Goal: Task Accomplishment & Management: Use online tool/utility

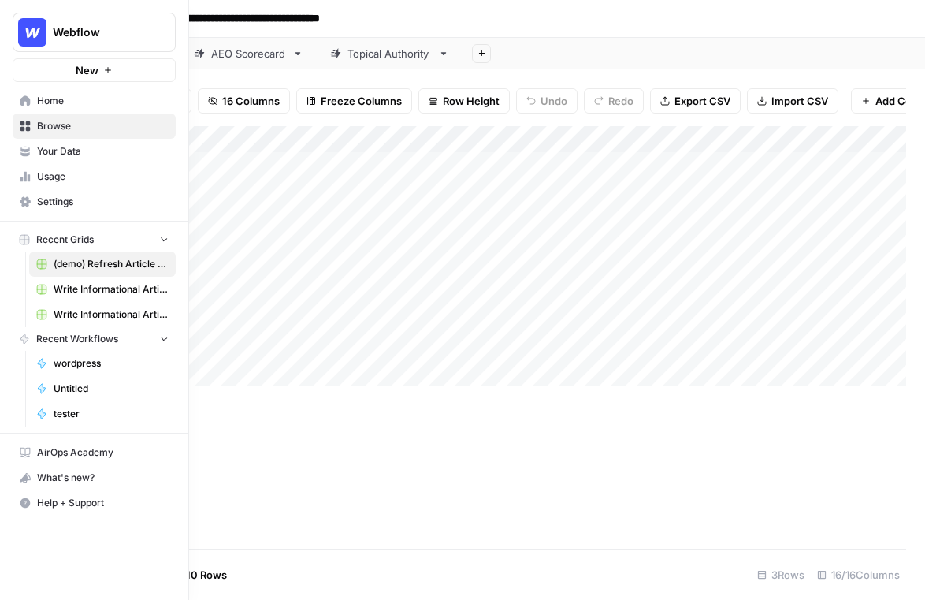
click at [24, 103] on icon at bounding box center [25, 100] width 10 height 10
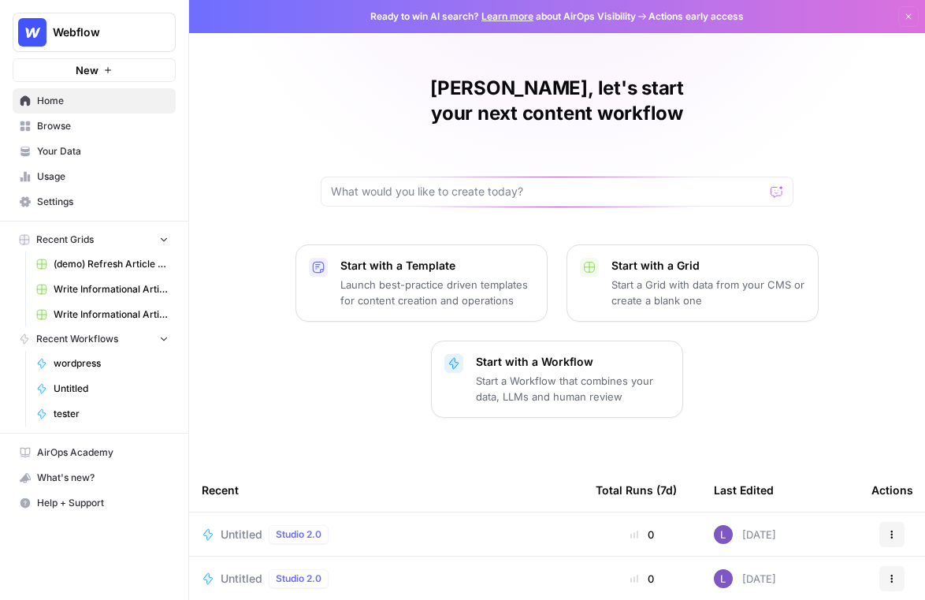
click at [80, 152] on span "Your Data" at bounding box center [103, 151] width 132 height 14
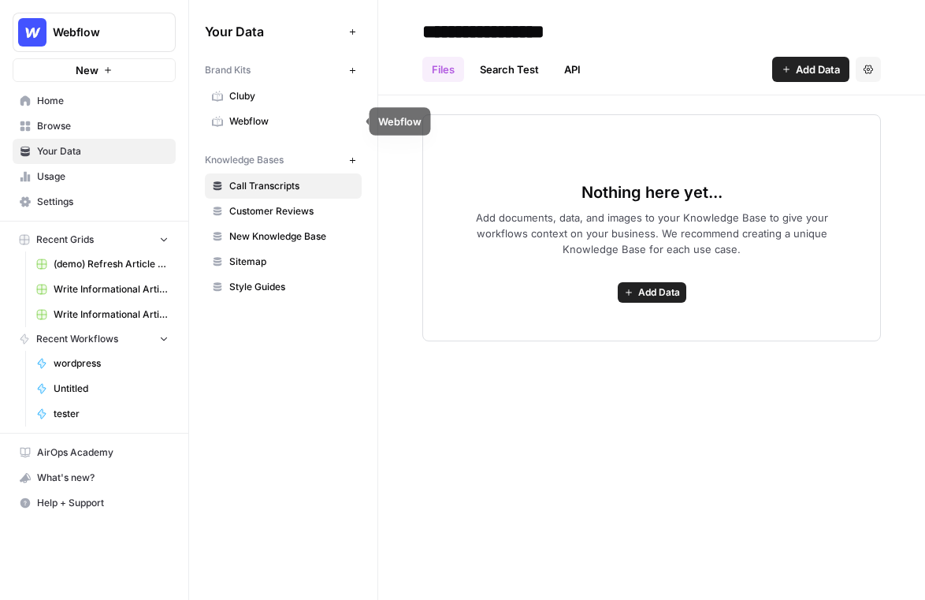
click at [244, 115] on span "Webflow" at bounding box center [291, 121] width 125 height 14
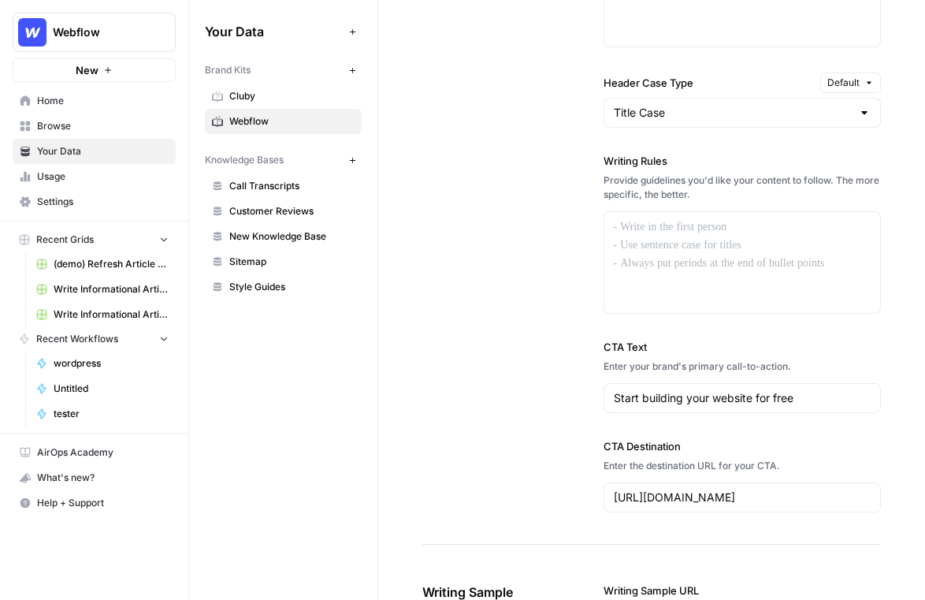
scroll to position [1516, 0]
click at [684, 229] on p at bounding box center [743, 226] width 258 height 18
drag, startPoint x: 601, startPoint y: 161, endPoint x: 679, endPoint y: 159, distance: 78.0
click at [679, 159] on div "**********" at bounding box center [651, 78] width 459 height 930
click at [652, 261] on div at bounding box center [742, 261] width 277 height 101
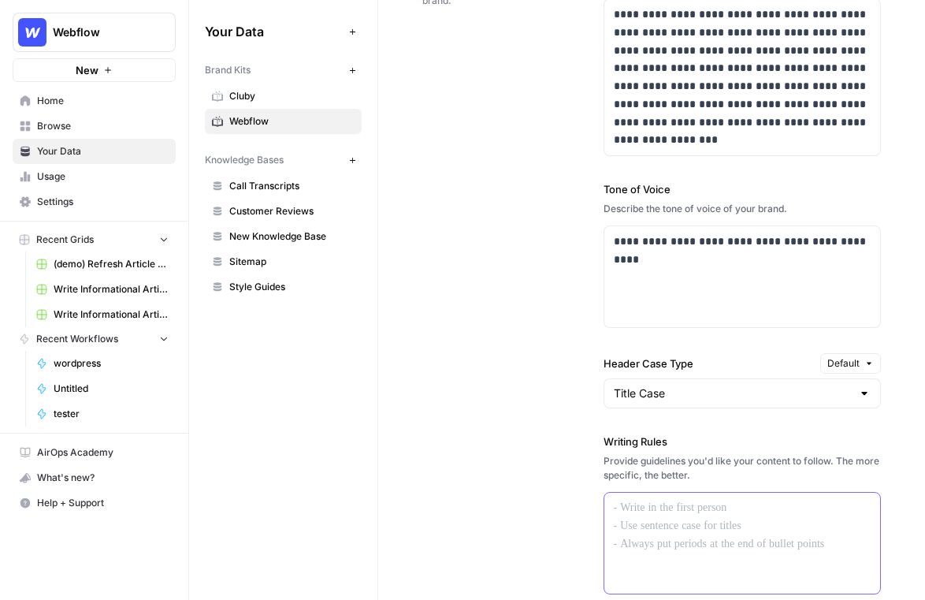
scroll to position [1268, 0]
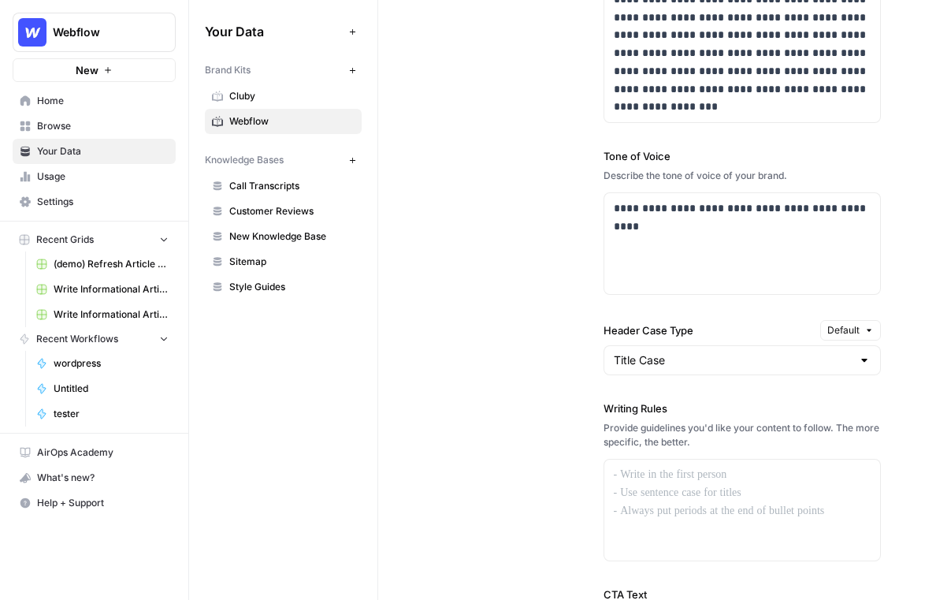
click at [79, 125] on span "Browse" at bounding box center [103, 126] width 132 height 14
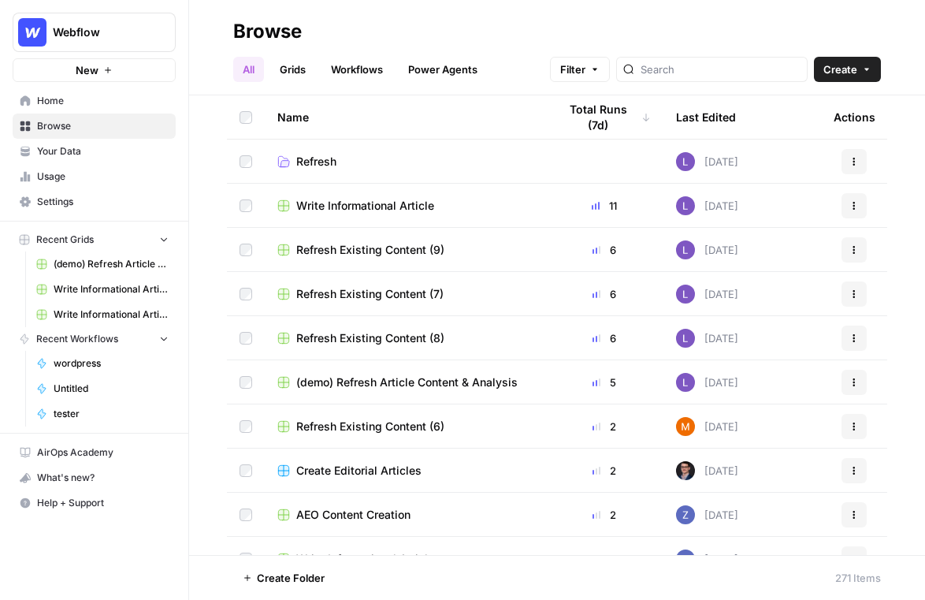
click at [306, 62] on link "Grids" at bounding box center [292, 69] width 45 height 25
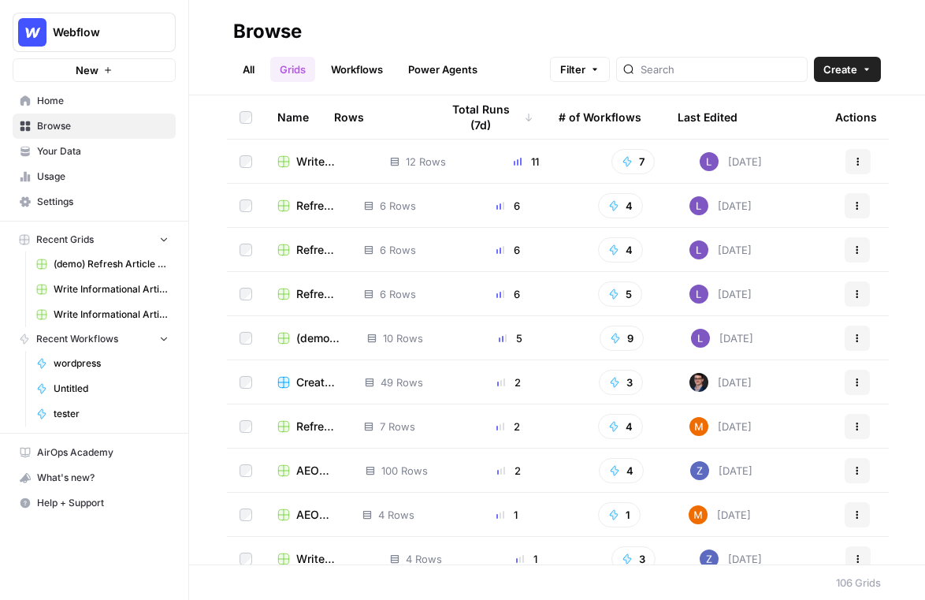
click at [853, 74] on span "Create" at bounding box center [840, 69] width 34 height 16
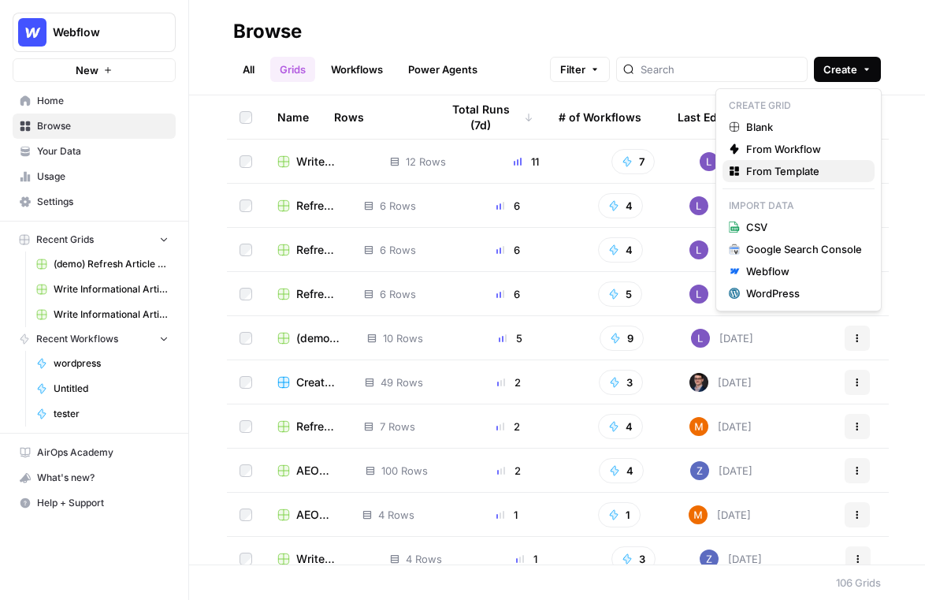
click at [731, 176] on div "From Template" at bounding box center [798, 171] width 139 height 16
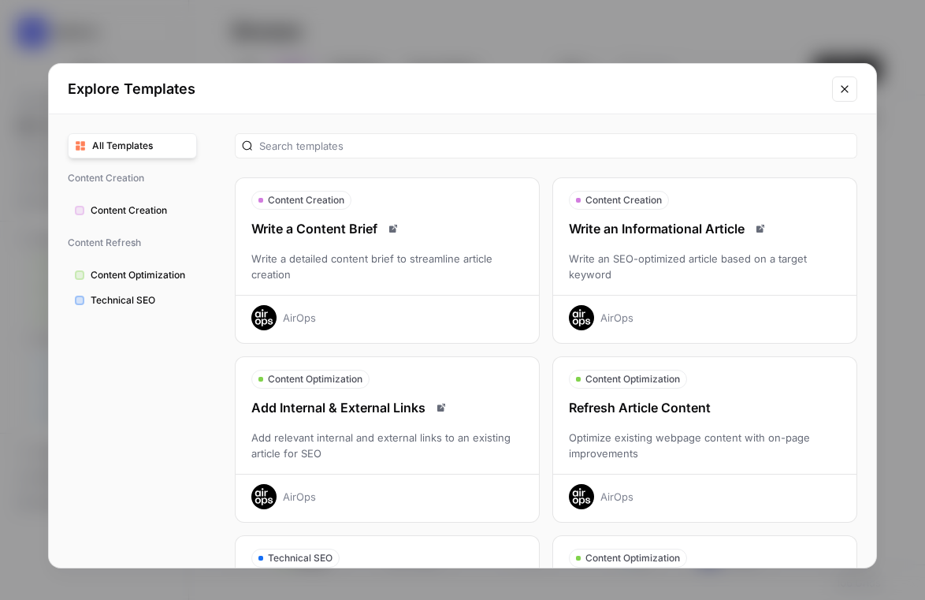
scroll to position [58, 0]
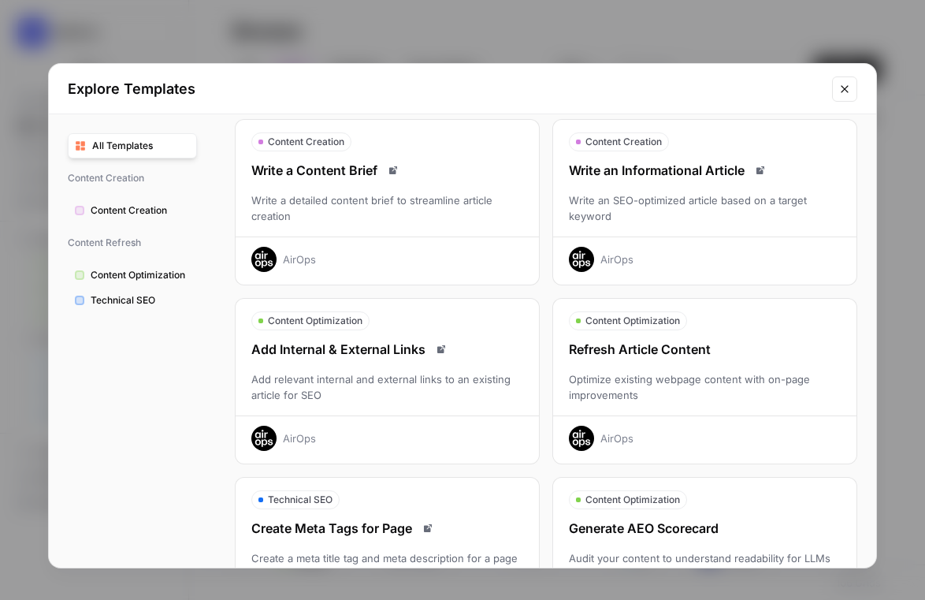
click at [640, 206] on div "Write an SEO-optimized article based on a target keyword" at bounding box center [704, 208] width 303 height 32
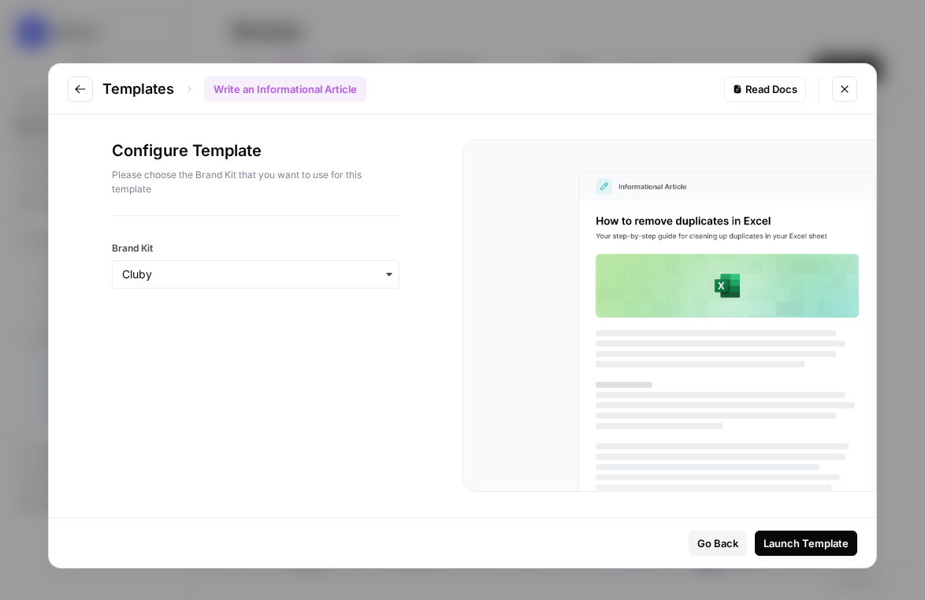
click at [254, 284] on div "button" at bounding box center [256, 274] width 288 height 28
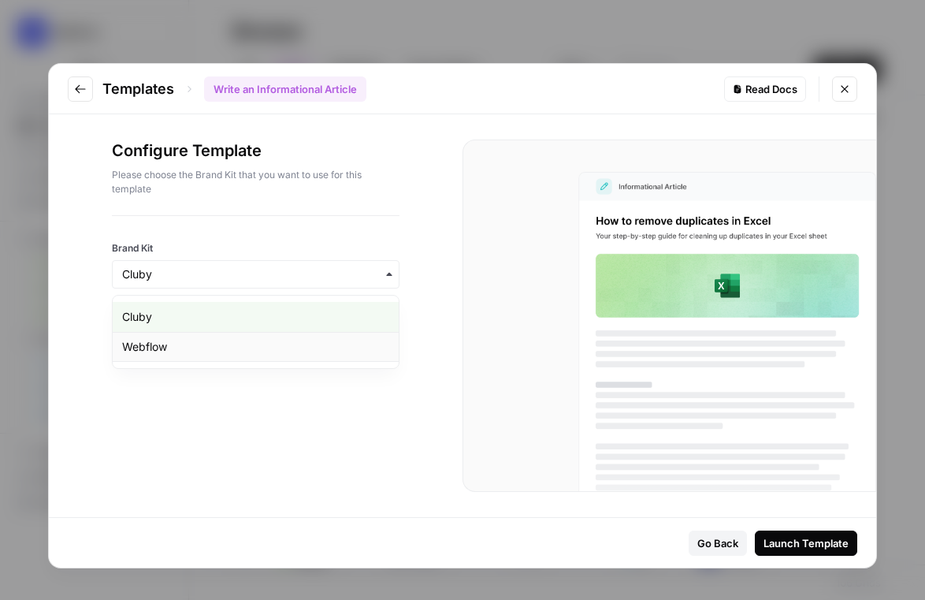
click at [235, 351] on div "Webflow" at bounding box center [256, 347] width 286 height 30
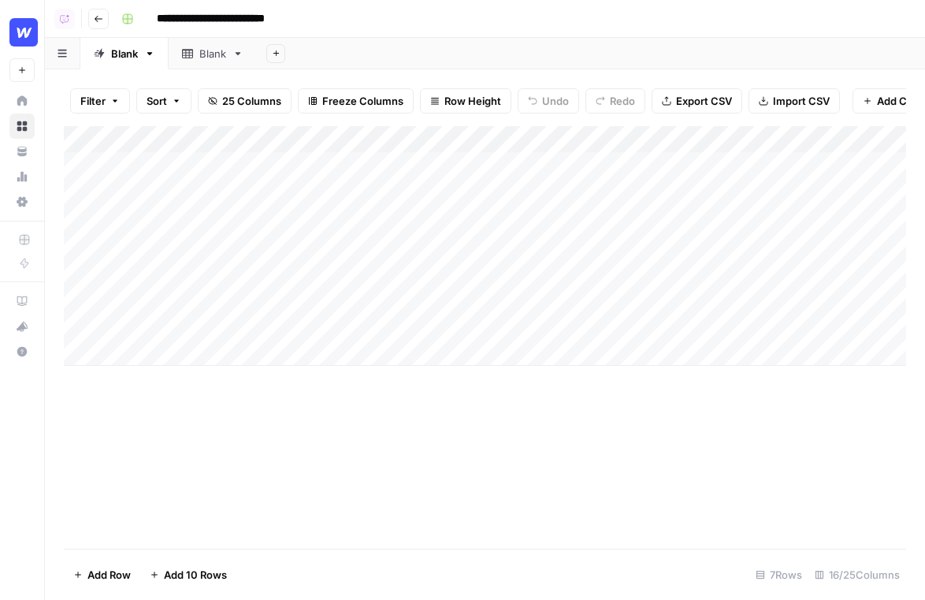
click at [202, 191] on div "Add Column" at bounding box center [485, 245] width 842 height 239
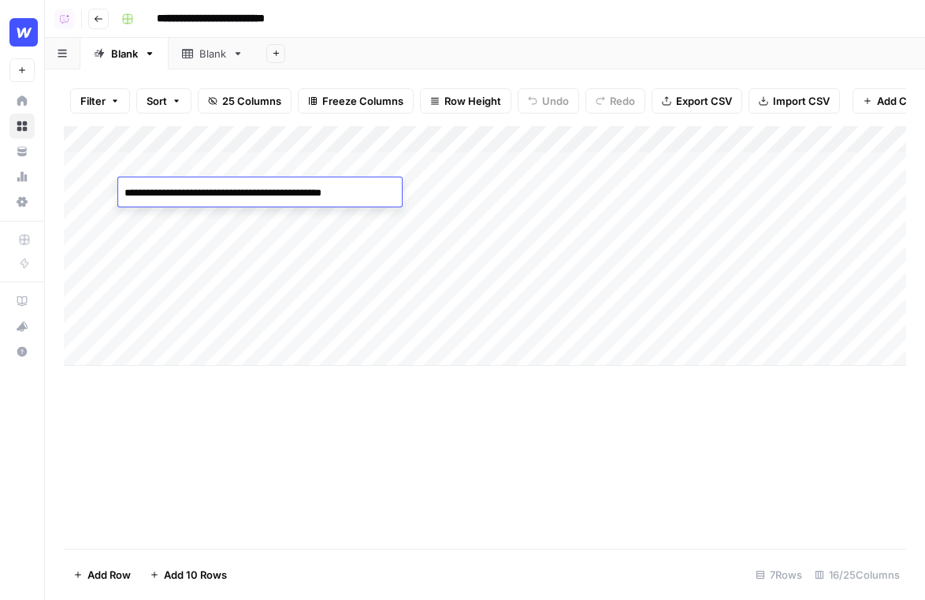
click at [486, 36] on header "**********" at bounding box center [485, 19] width 880 height 38
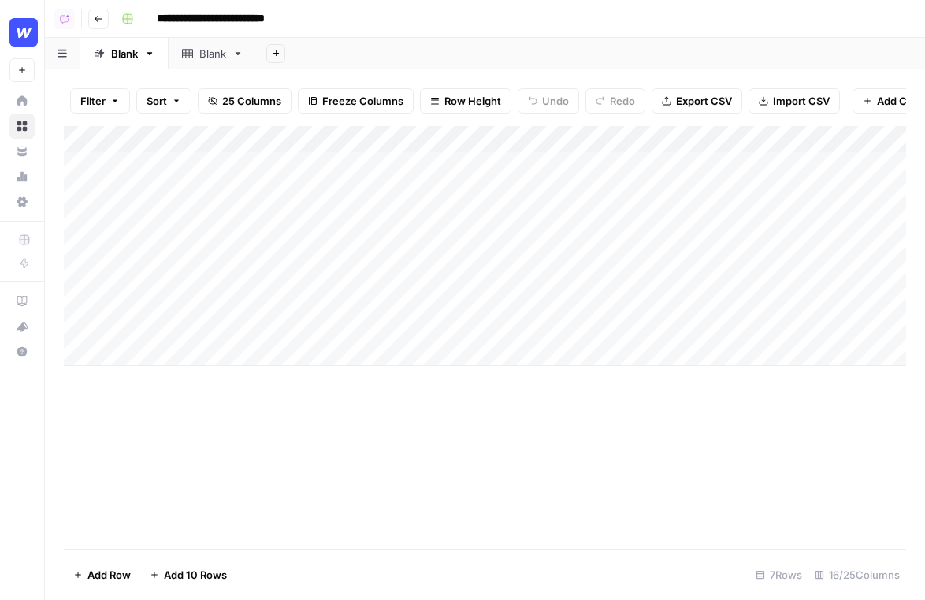
click at [404, 165] on div "Add Column" at bounding box center [485, 245] width 842 height 239
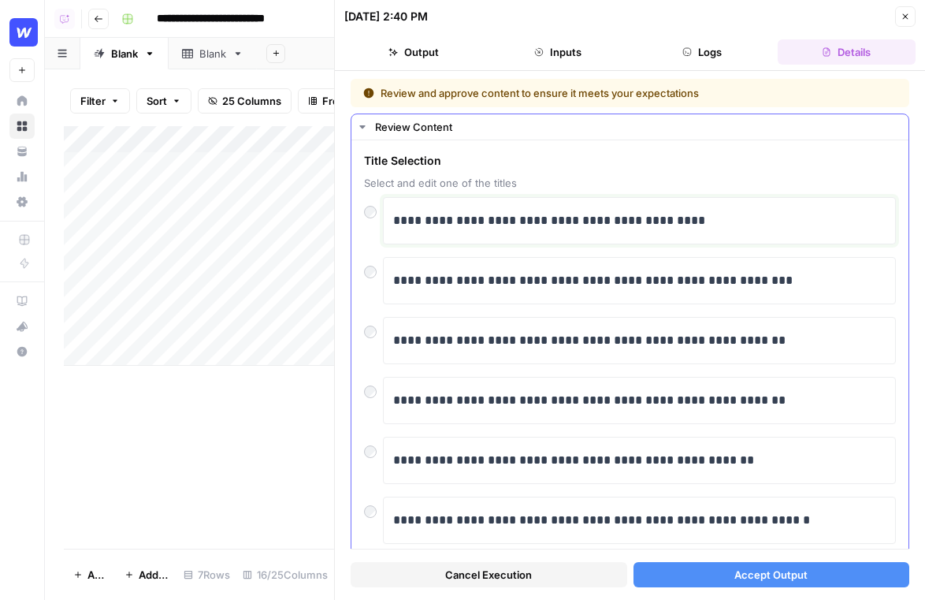
click at [733, 236] on div "**********" at bounding box center [639, 220] width 492 height 33
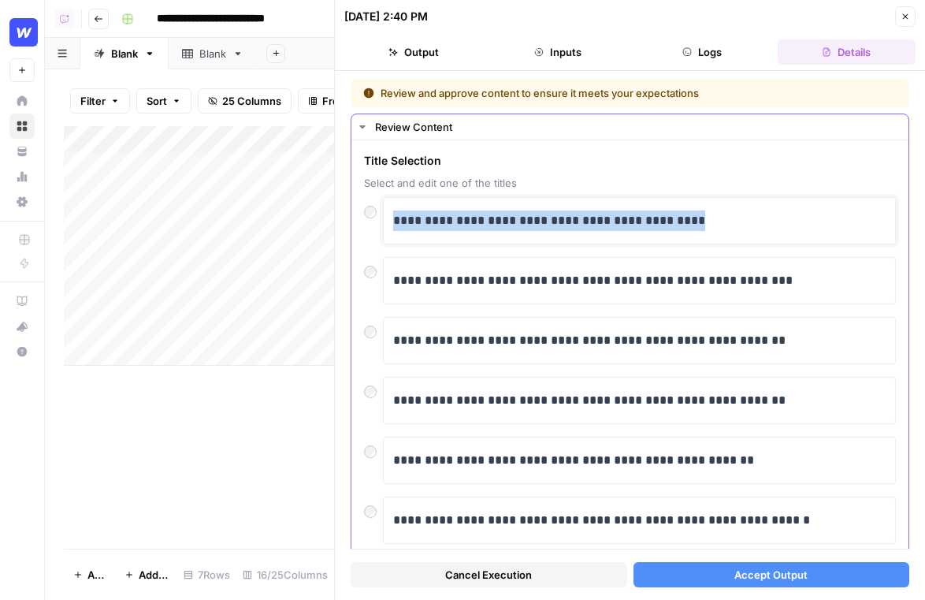
drag, startPoint x: 751, startPoint y: 221, endPoint x: 514, endPoint y: 177, distance: 240.4
click at [514, 177] on div "**********" at bounding box center [630, 468] width 532 height 630
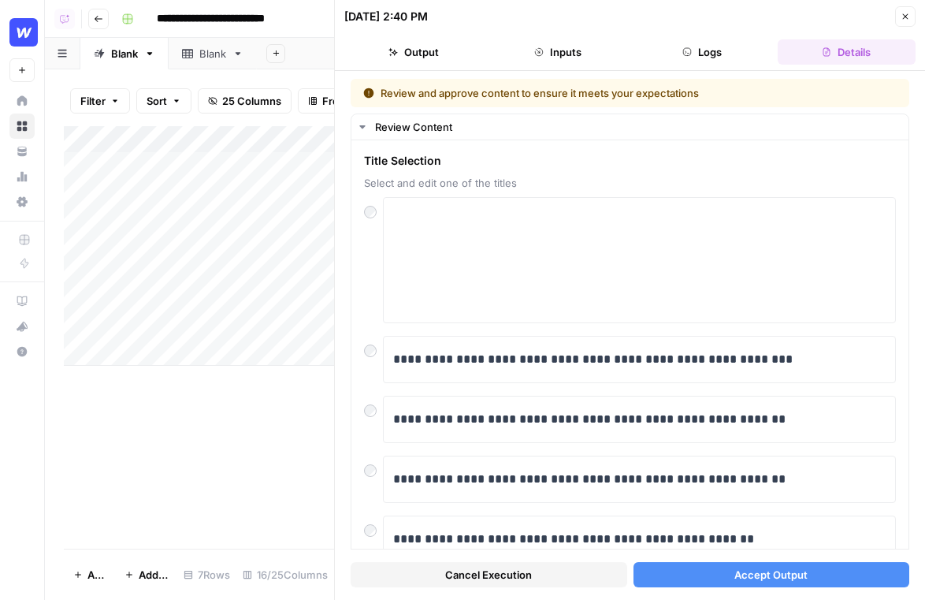
click at [906, 22] on button "Close" at bounding box center [905, 16] width 20 height 20
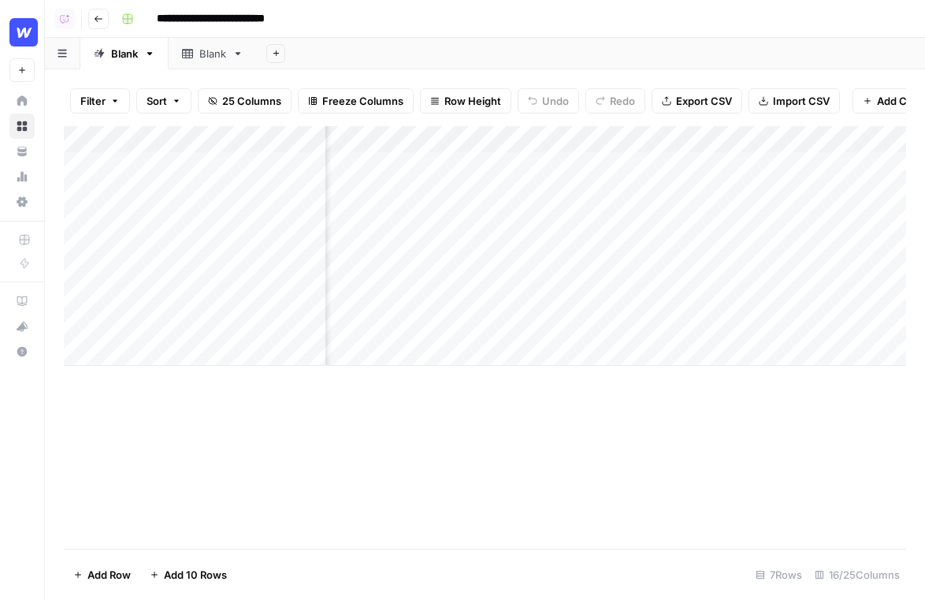
scroll to position [0, 96]
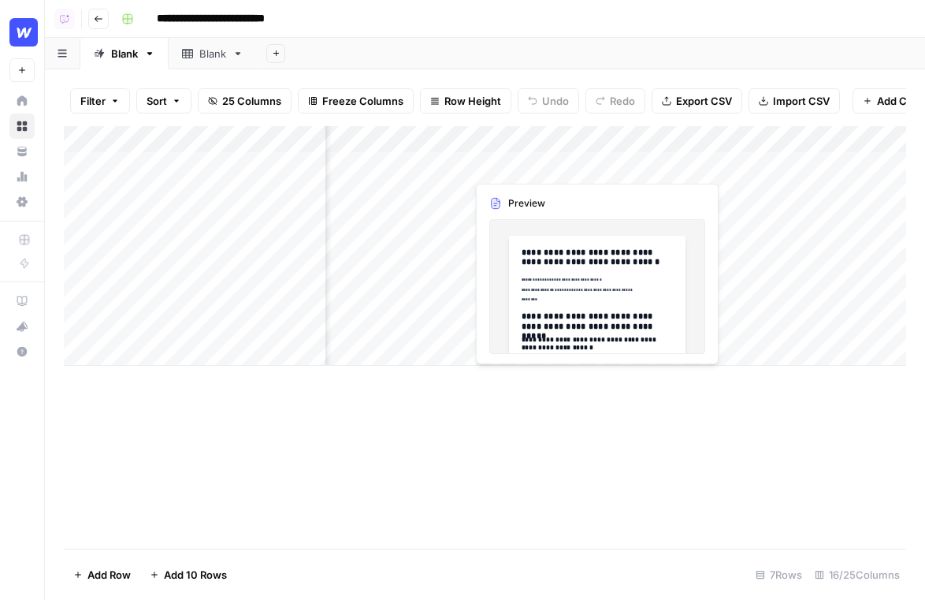
click at [529, 165] on div "Add Column" at bounding box center [485, 245] width 842 height 239
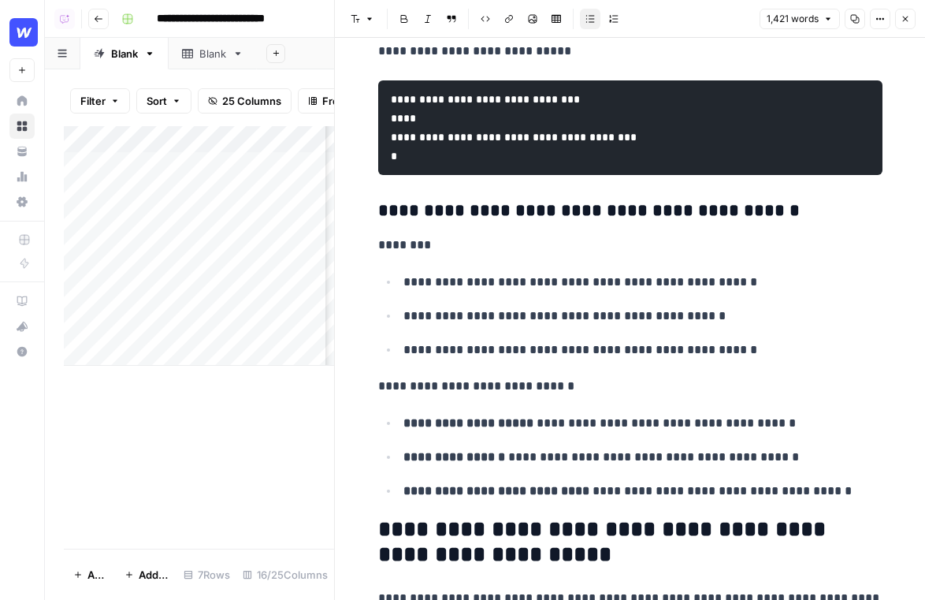
scroll to position [2894, 0]
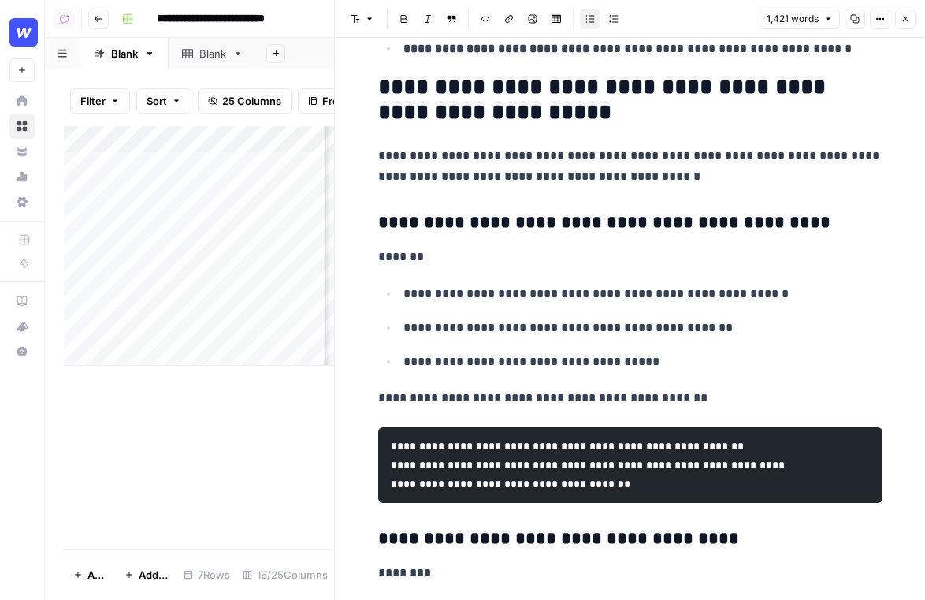
click at [907, 17] on icon "button" at bounding box center [906, 20] width 6 height 6
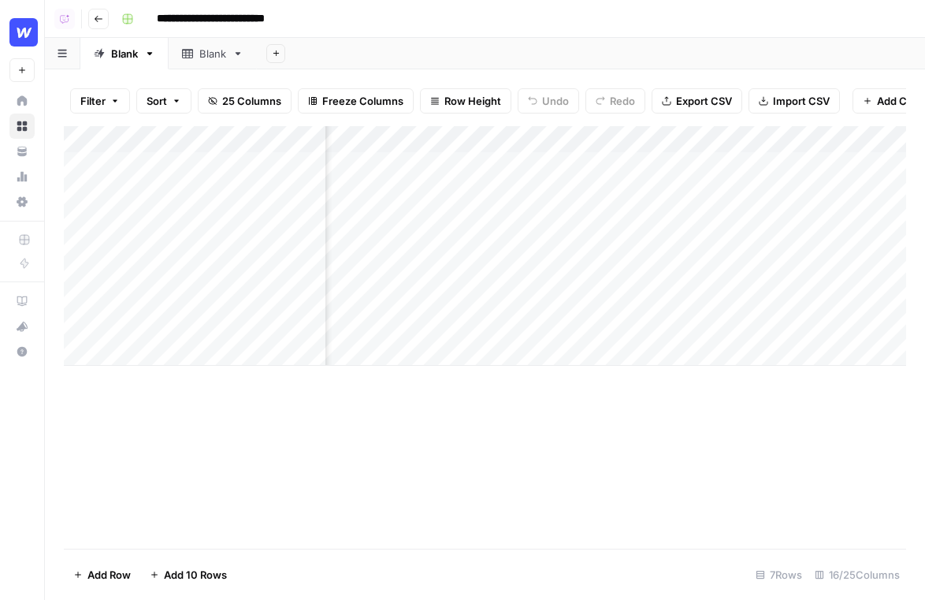
scroll to position [0, 456]
click at [549, 162] on div "Add Column" at bounding box center [485, 245] width 842 height 239
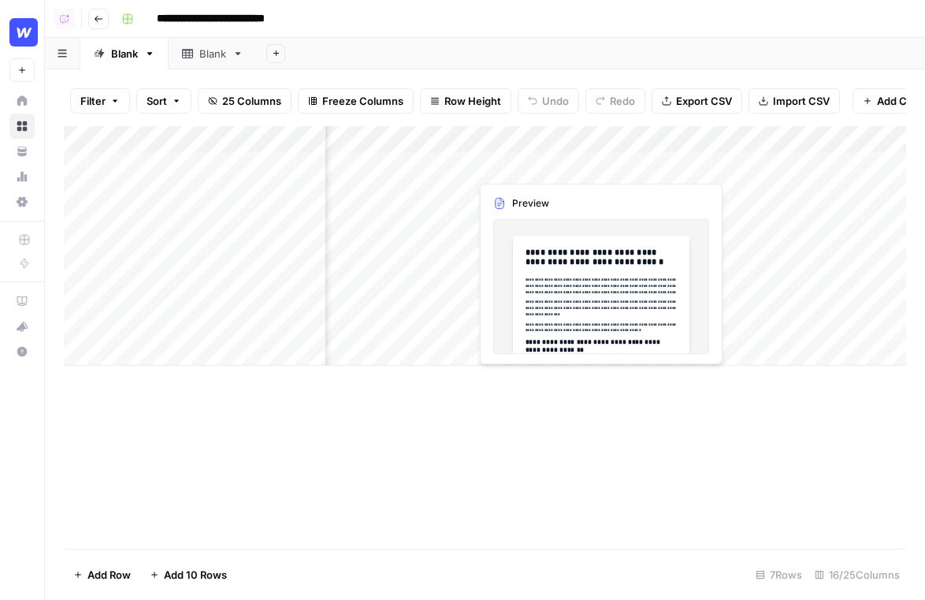
click at [549, 162] on div "Add Column" at bounding box center [485, 245] width 842 height 239
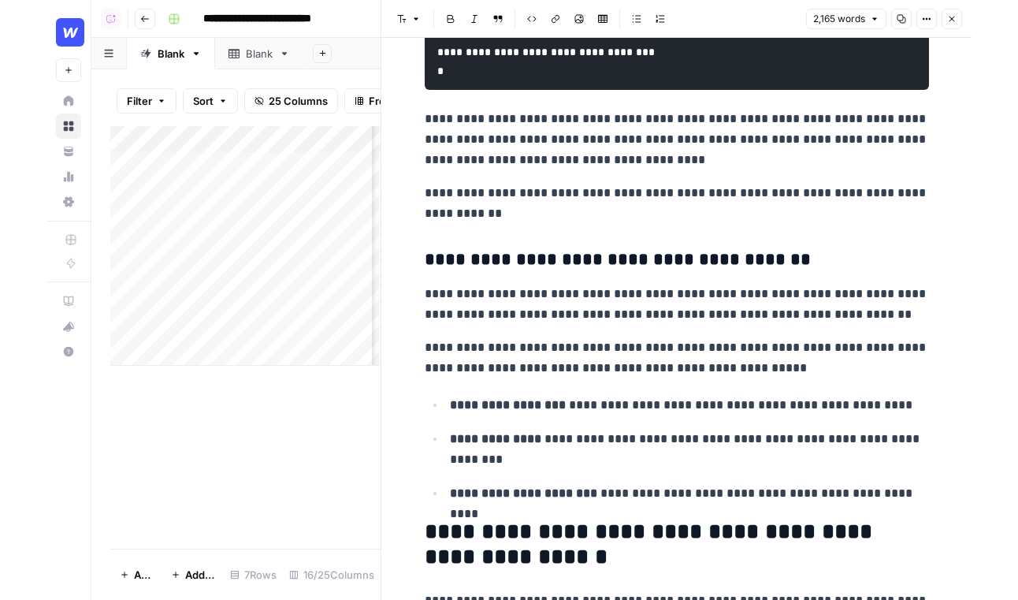
scroll to position [2525, 0]
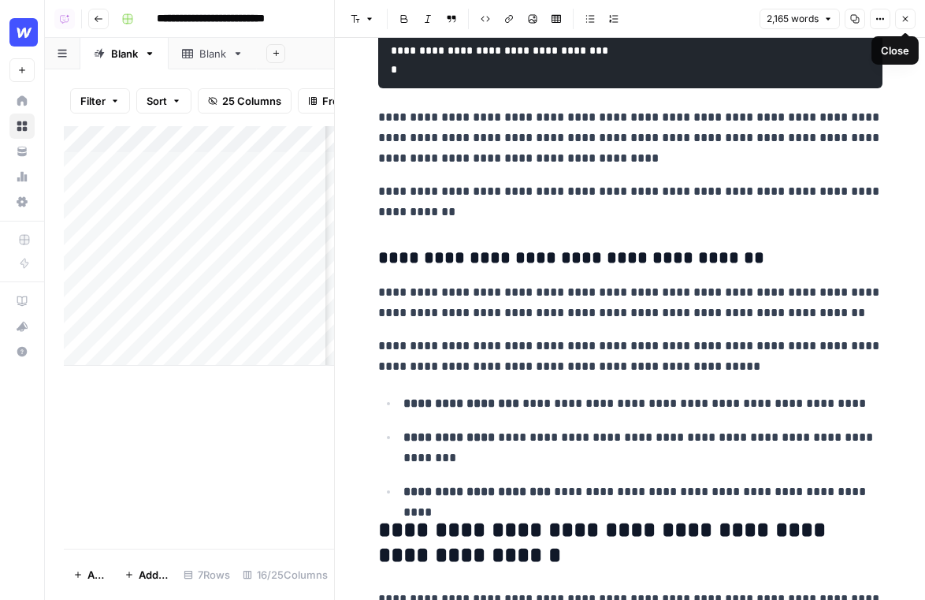
click at [905, 19] on icon "button" at bounding box center [906, 20] width 6 height 6
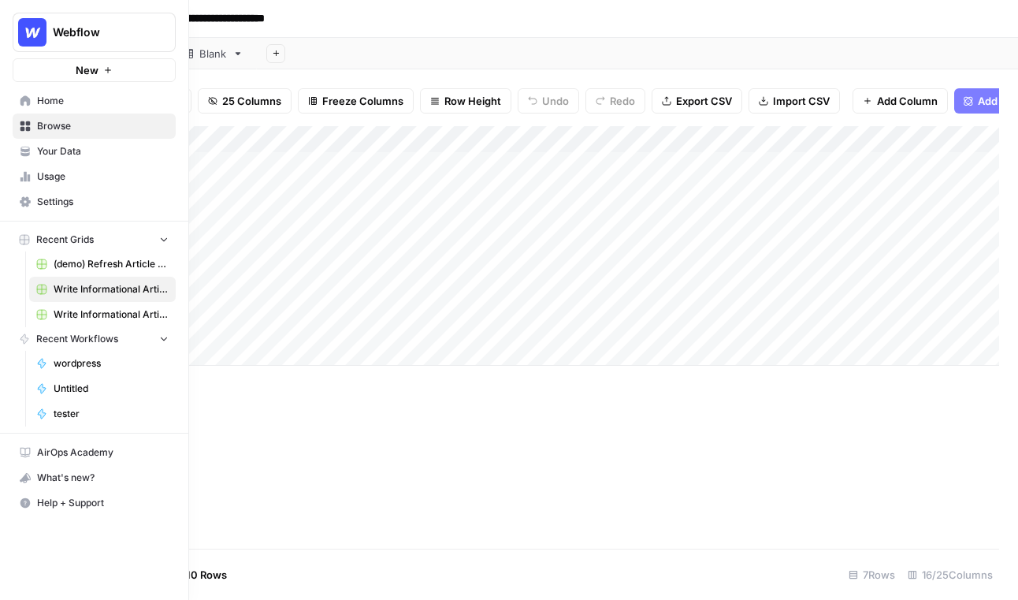
click at [77, 102] on span "Home" at bounding box center [103, 101] width 132 height 14
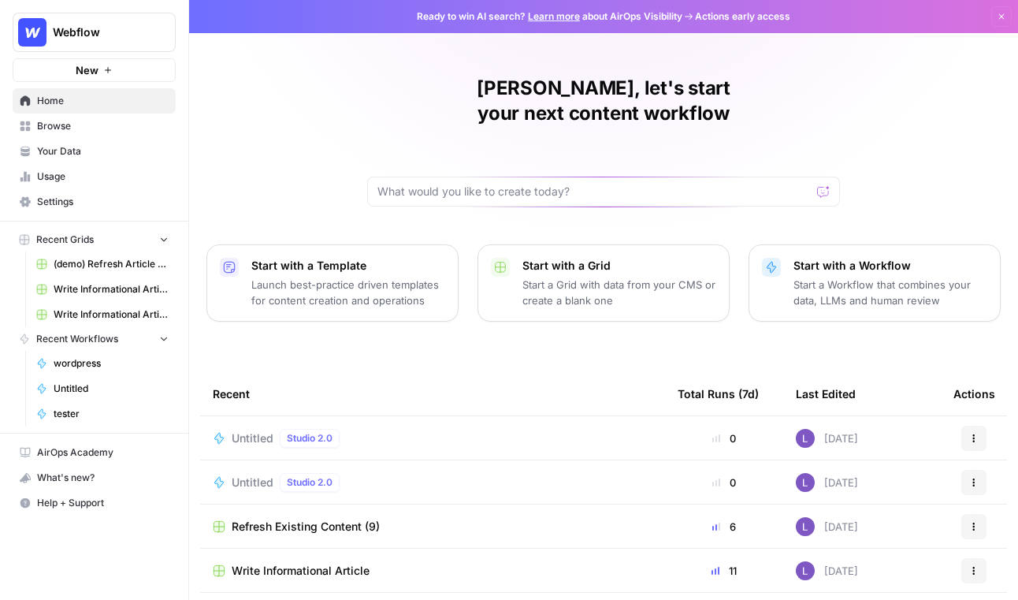
click at [898, 258] on p "Start with a Workflow" at bounding box center [890, 266] width 194 height 16
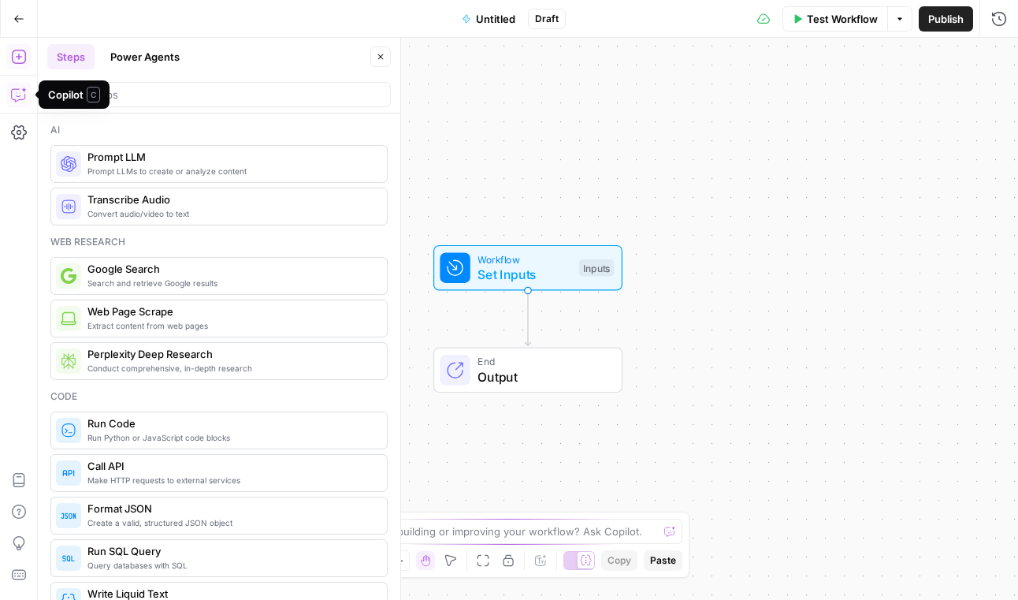
click at [19, 98] on icon "button" at bounding box center [19, 95] width 16 height 16
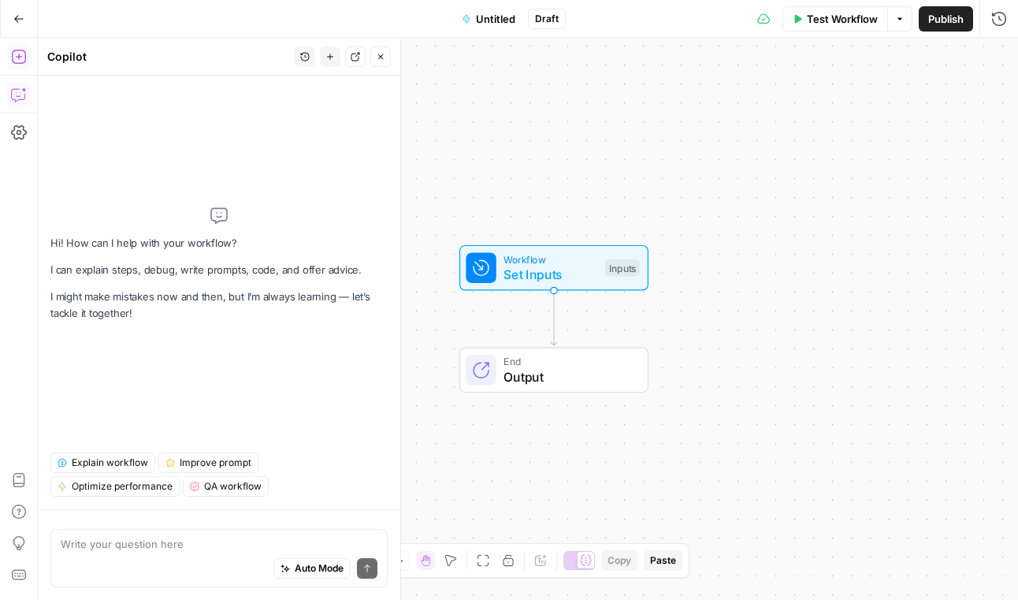
click at [17, 58] on icon "button" at bounding box center [19, 57] width 16 height 16
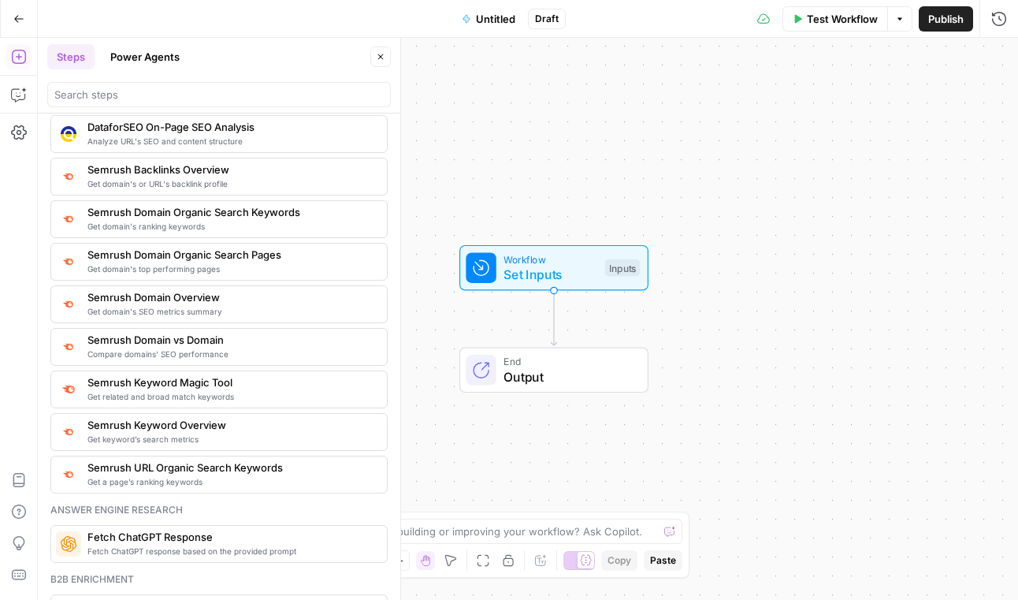
scroll to position [1745, 0]
